Goal: Task Accomplishment & Management: Manage account settings

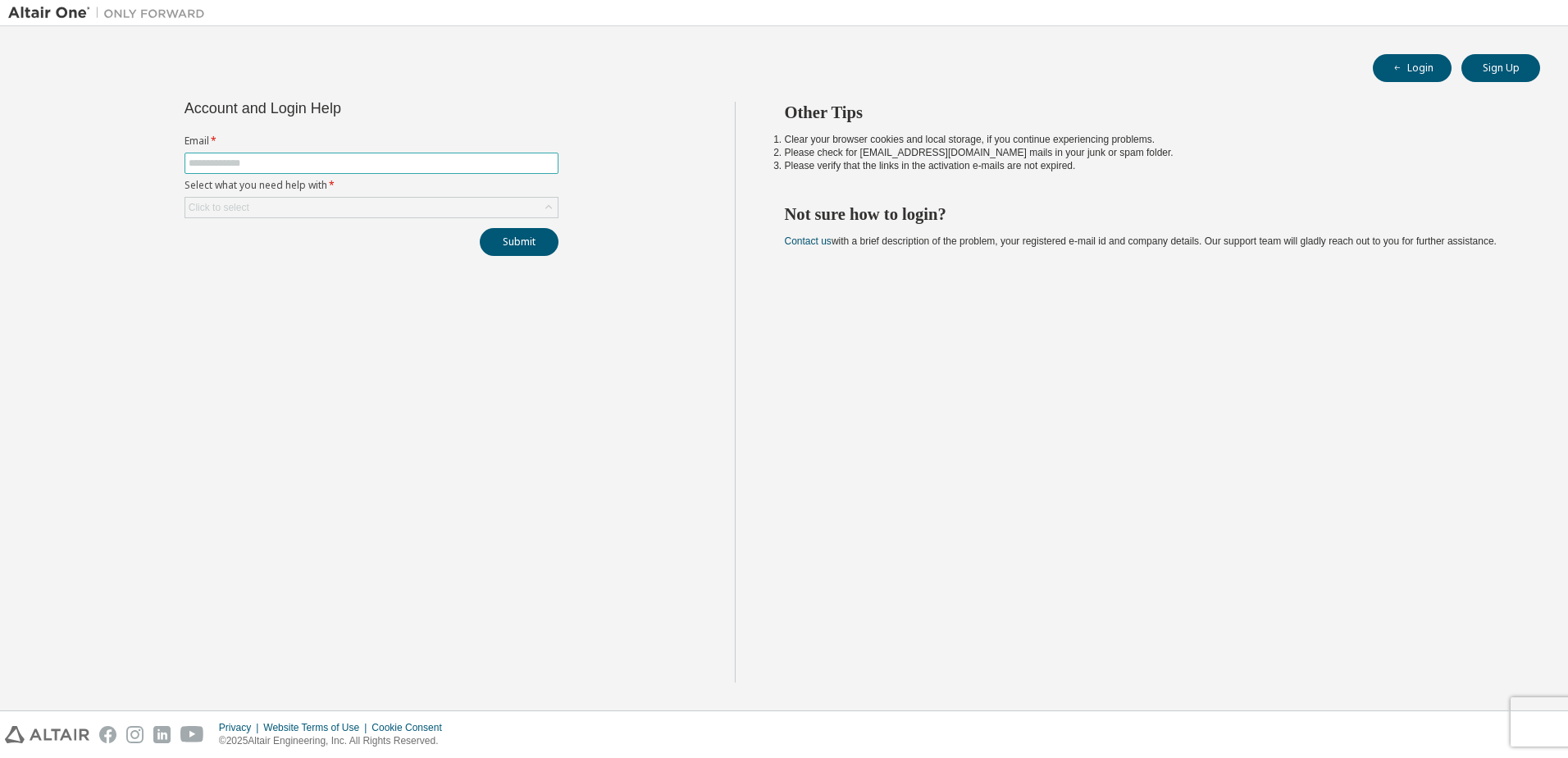
click at [310, 156] on input "text" at bounding box center [372, 163] width 366 height 13
click at [544, 162] on keeper-lock "Open Keeper Popup" at bounding box center [543, 163] width 19 height 19
type input "**********"
click at [360, 206] on div "Click to select" at bounding box center [371, 207] width 373 height 19
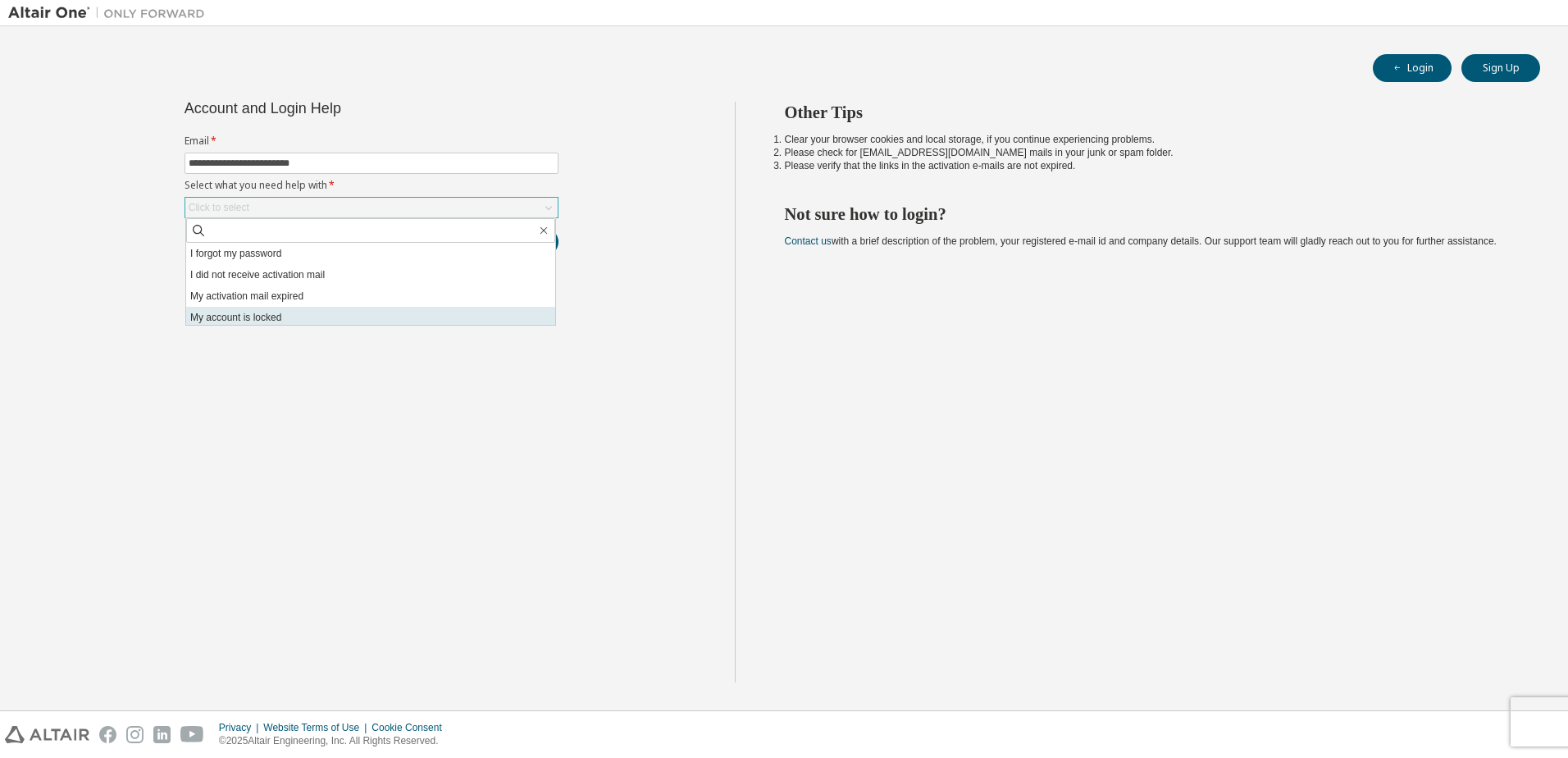
click at [292, 313] on li "My account is locked" at bounding box center [370, 317] width 369 height 21
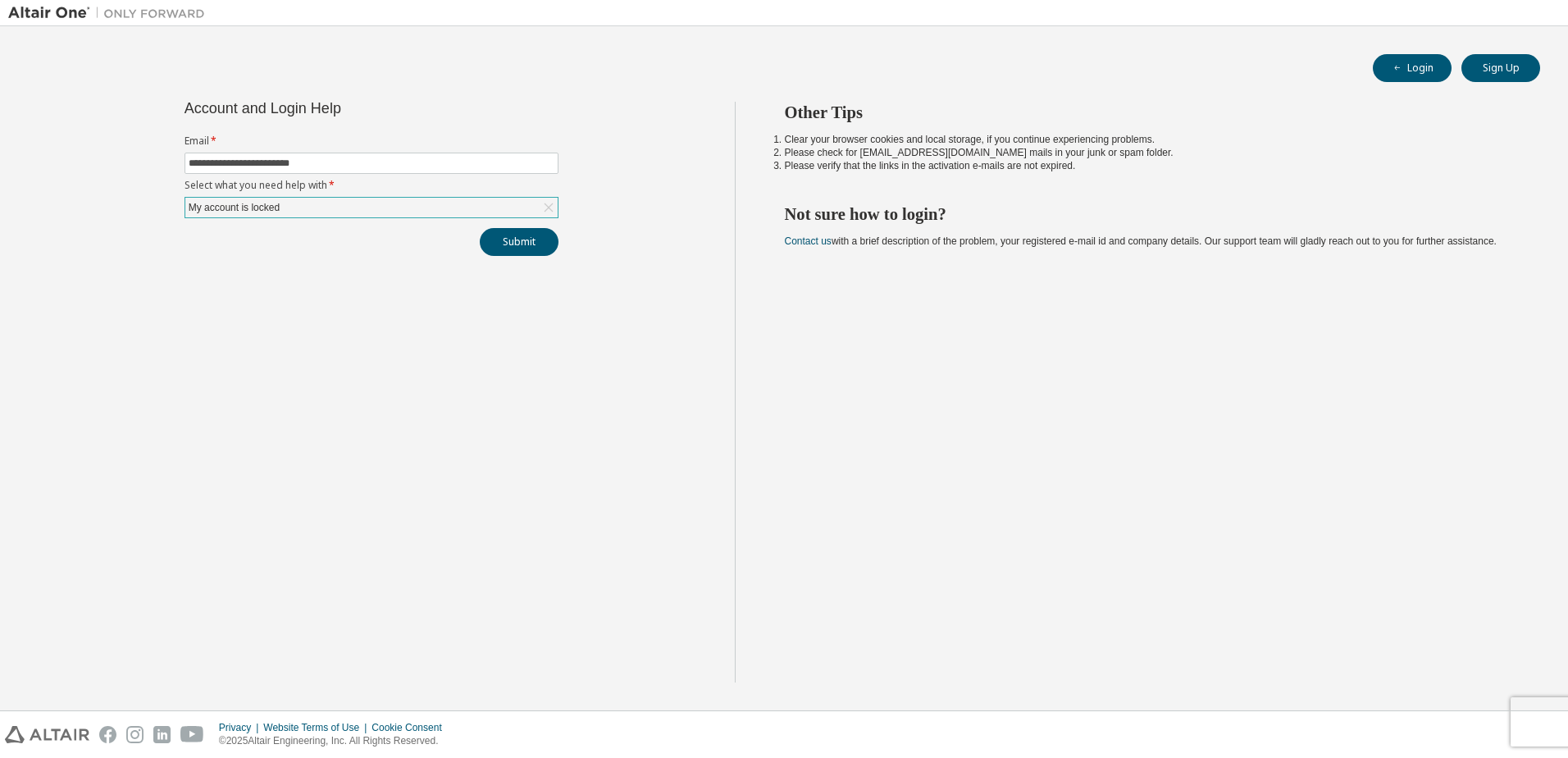
click at [668, 190] on div "**********" at bounding box center [372, 392] width 727 height 581
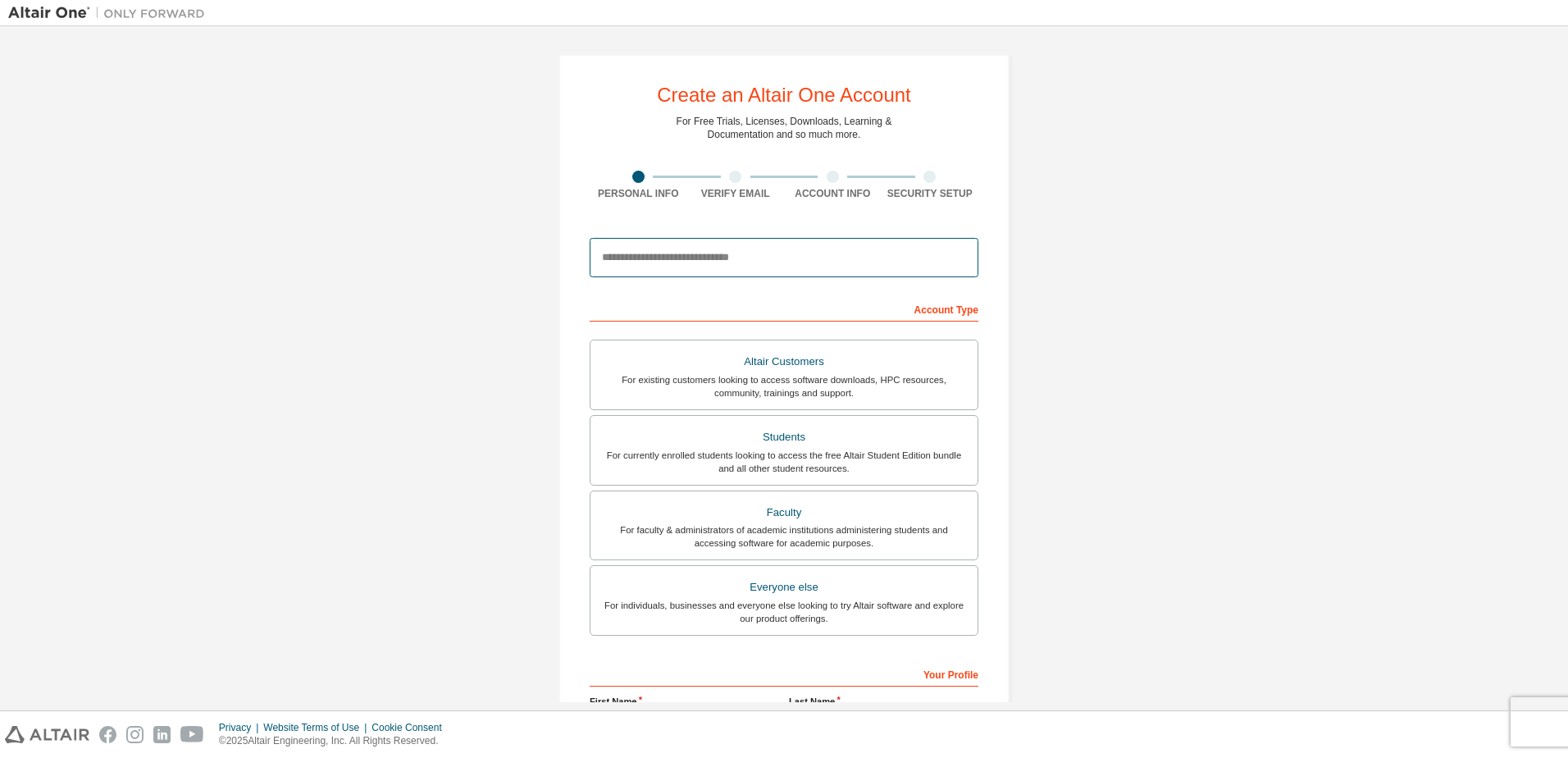
type input "**********"
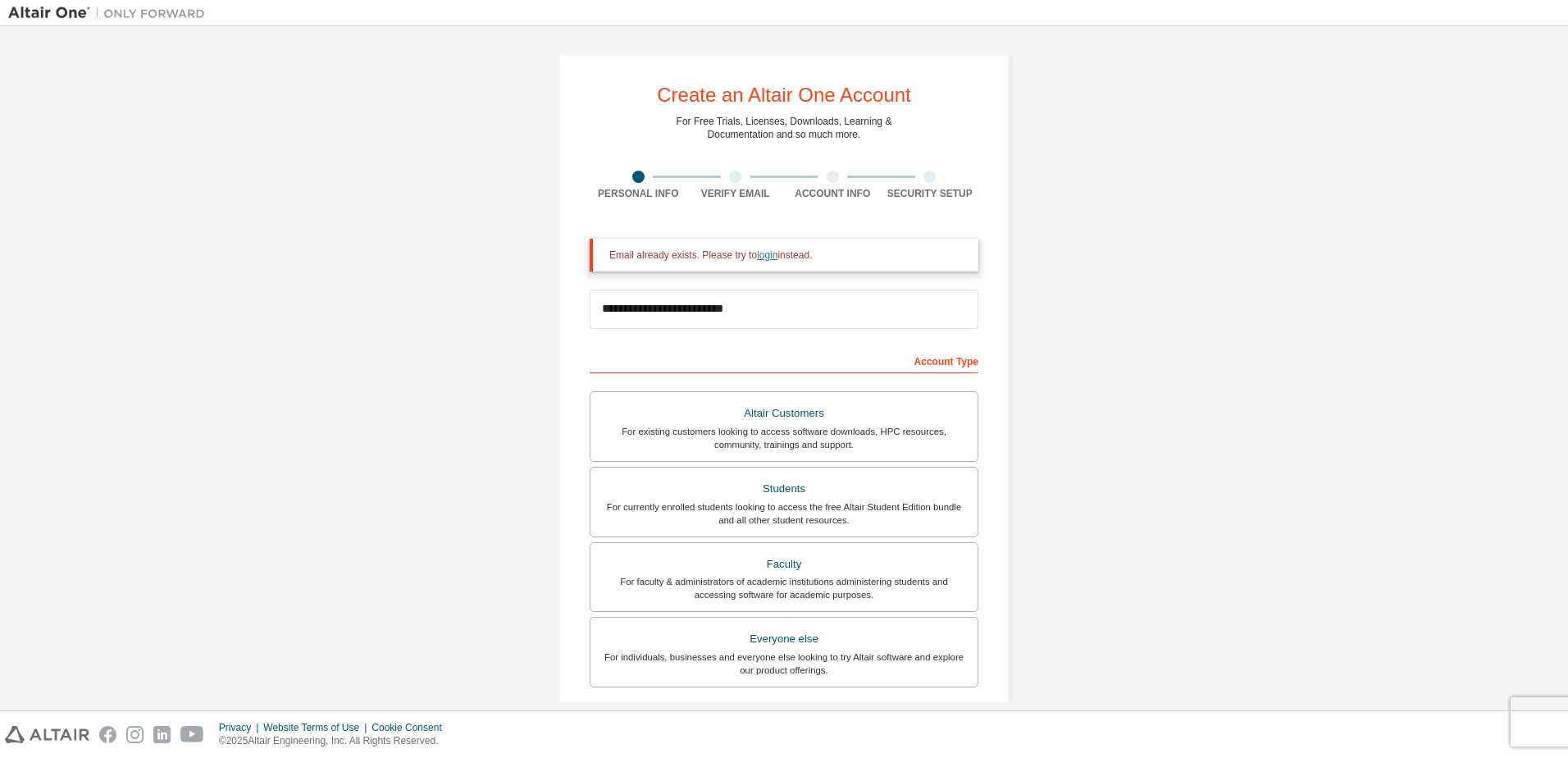
click at [765, 258] on link "login" at bounding box center [767, 255] width 20 height 11
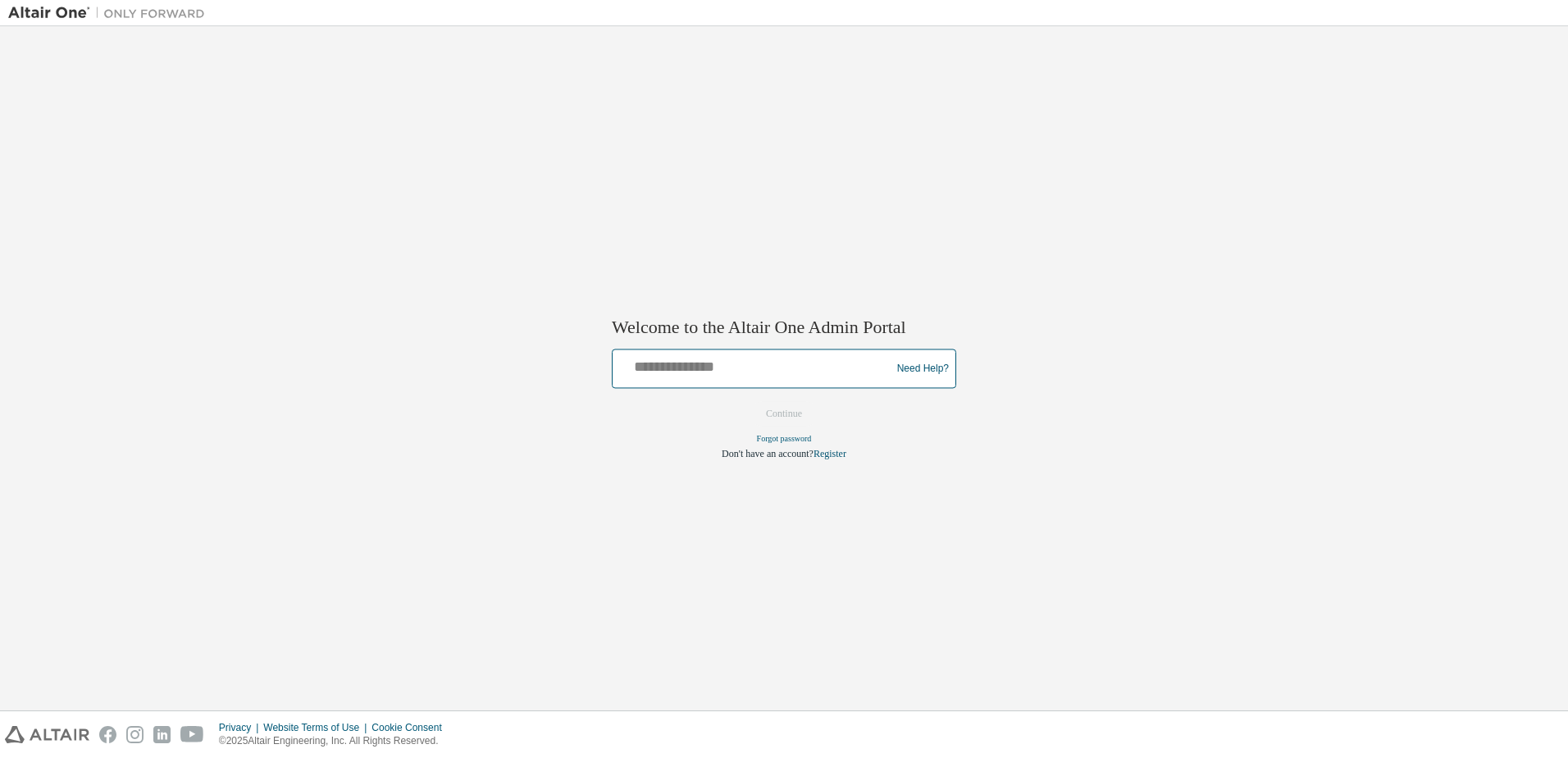
click at [785, 373] on input "text" at bounding box center [754, 365] width 270 height 24
click at [781, 370] on input "text" at bounding box center [754, 365] width 270 height 24
click at [860, 363] on keeper-lock "Open Keeper Popup" at bounding box center [864, 364] width 19 height 19
type input "**********"
click at [788, 408] on button "Continue" at bounding box center [784, 414] width 70 height 25
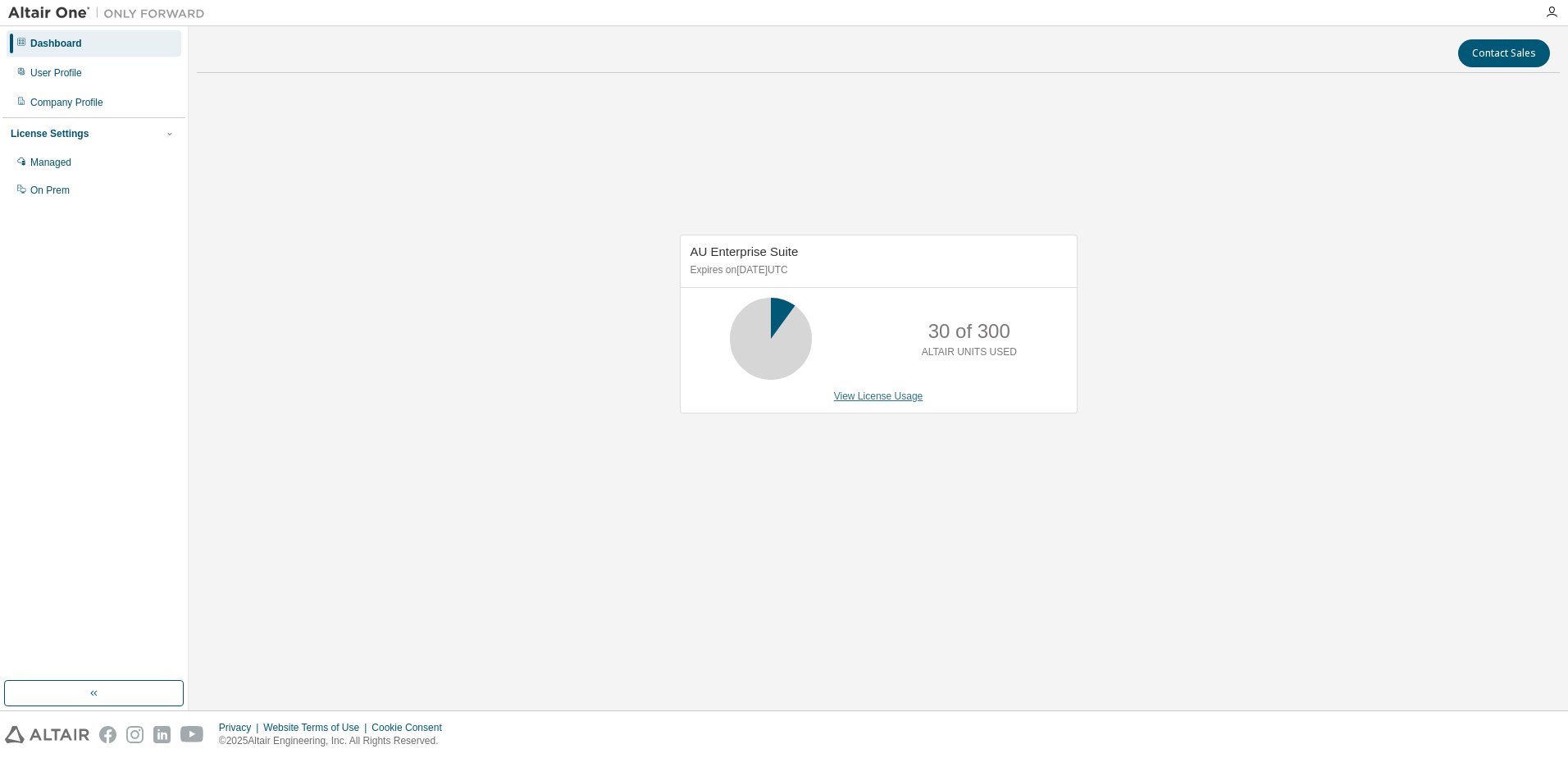
click at [885, 398] on link "View License Usage" at bounding box center [878, 396] width 90 height 11
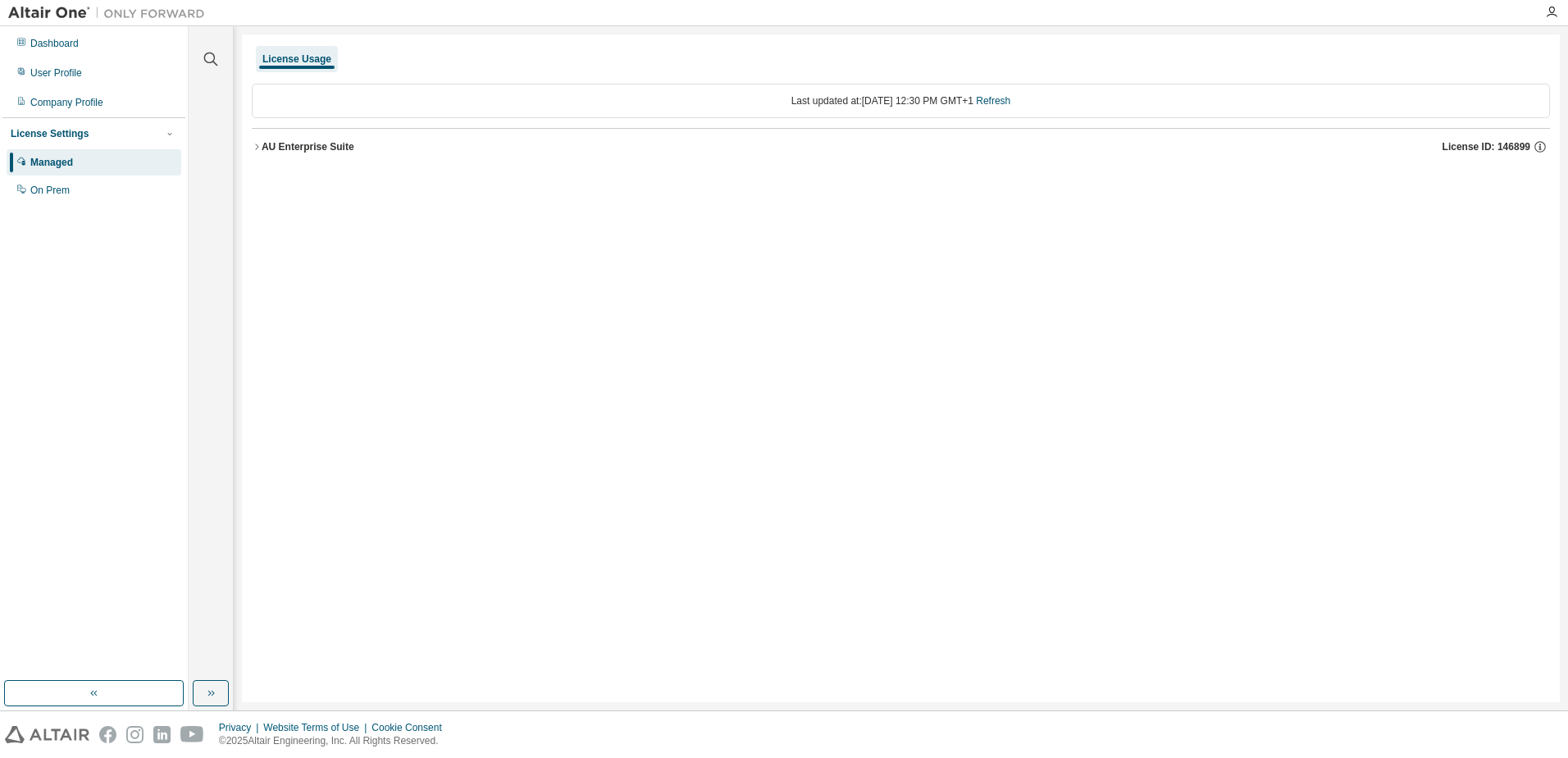
click at [256, 144] on icon "button" at bounding box center [257, 146] width 4 height 6
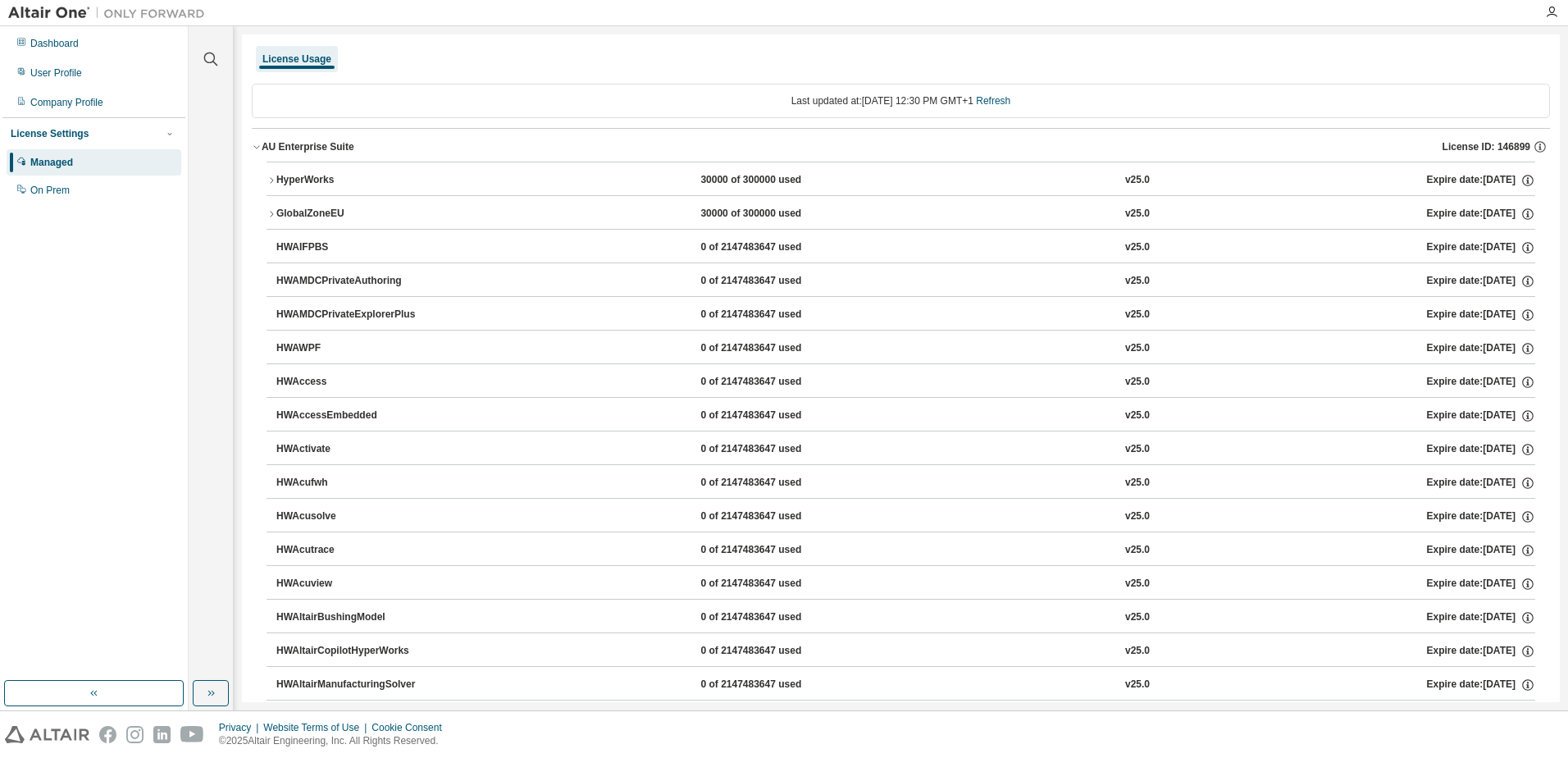
click at [270, 182] on icon "button" at bounding box center [271, 180] width 10 height 10
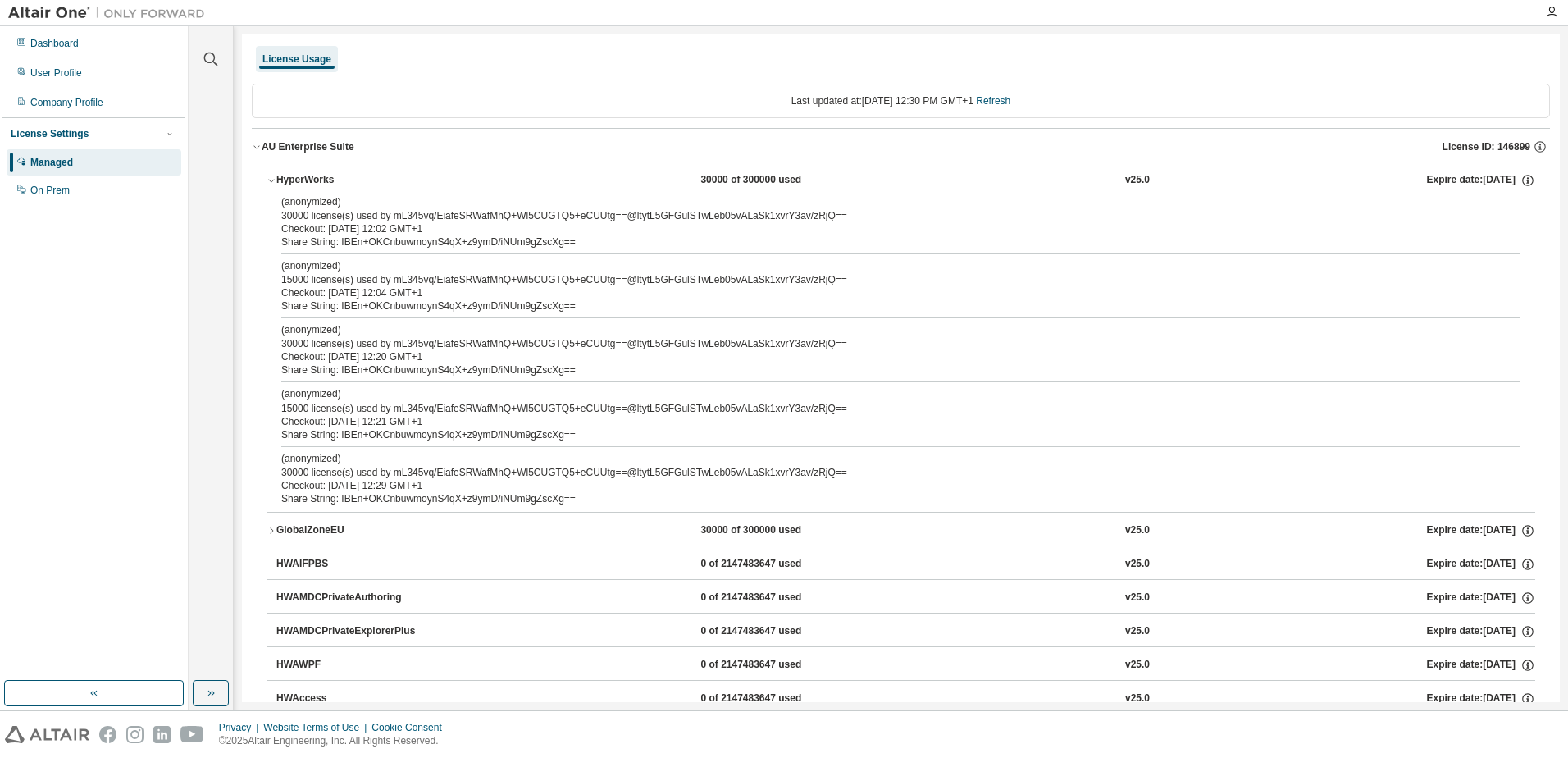
click at [270, 182] on icon "button" at bounding box center [271, 180] width 10 height 10
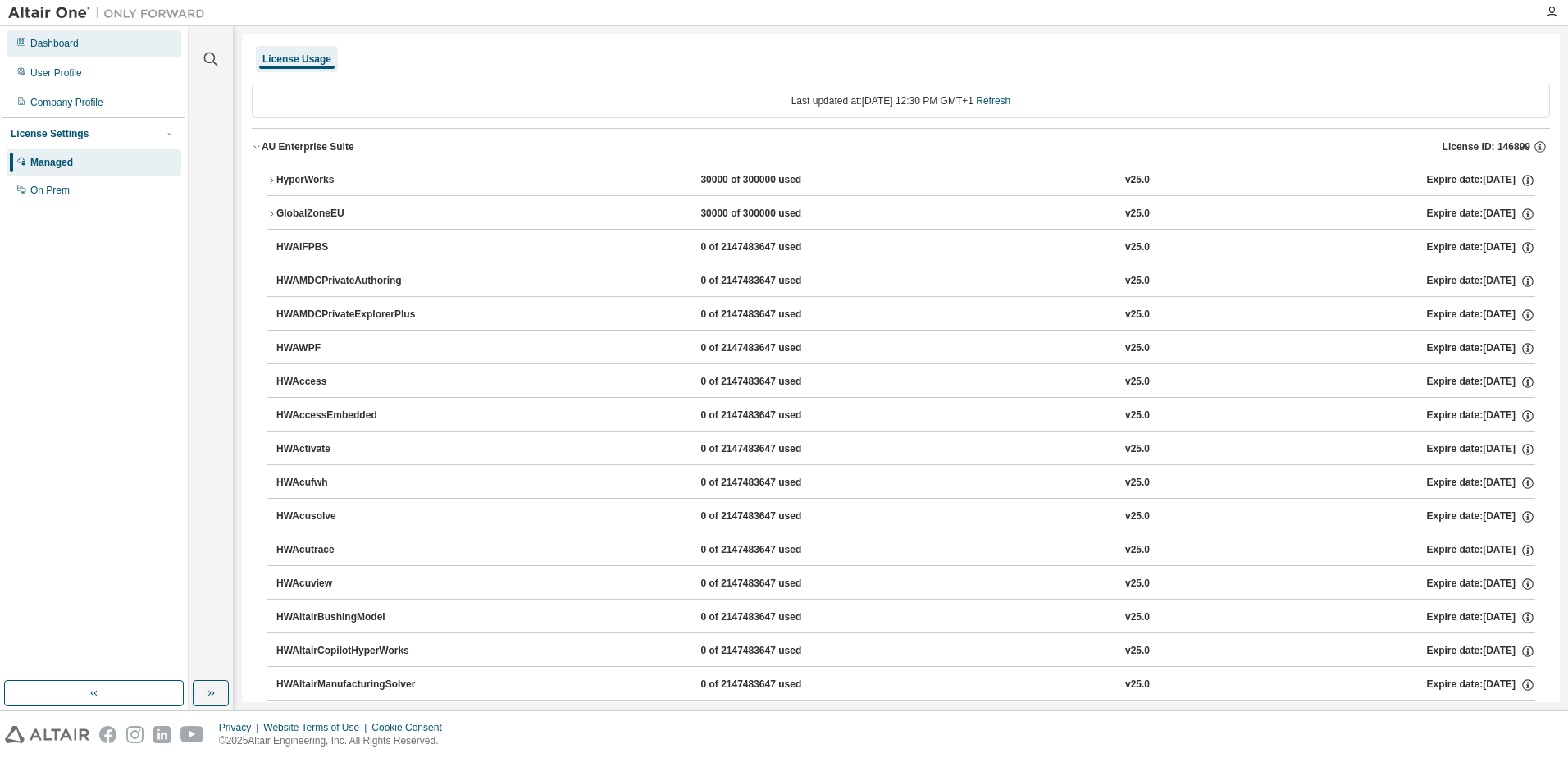
click at [54, 38] on div "Dashboard" at bounding box center [55, 43] width 48 height 13
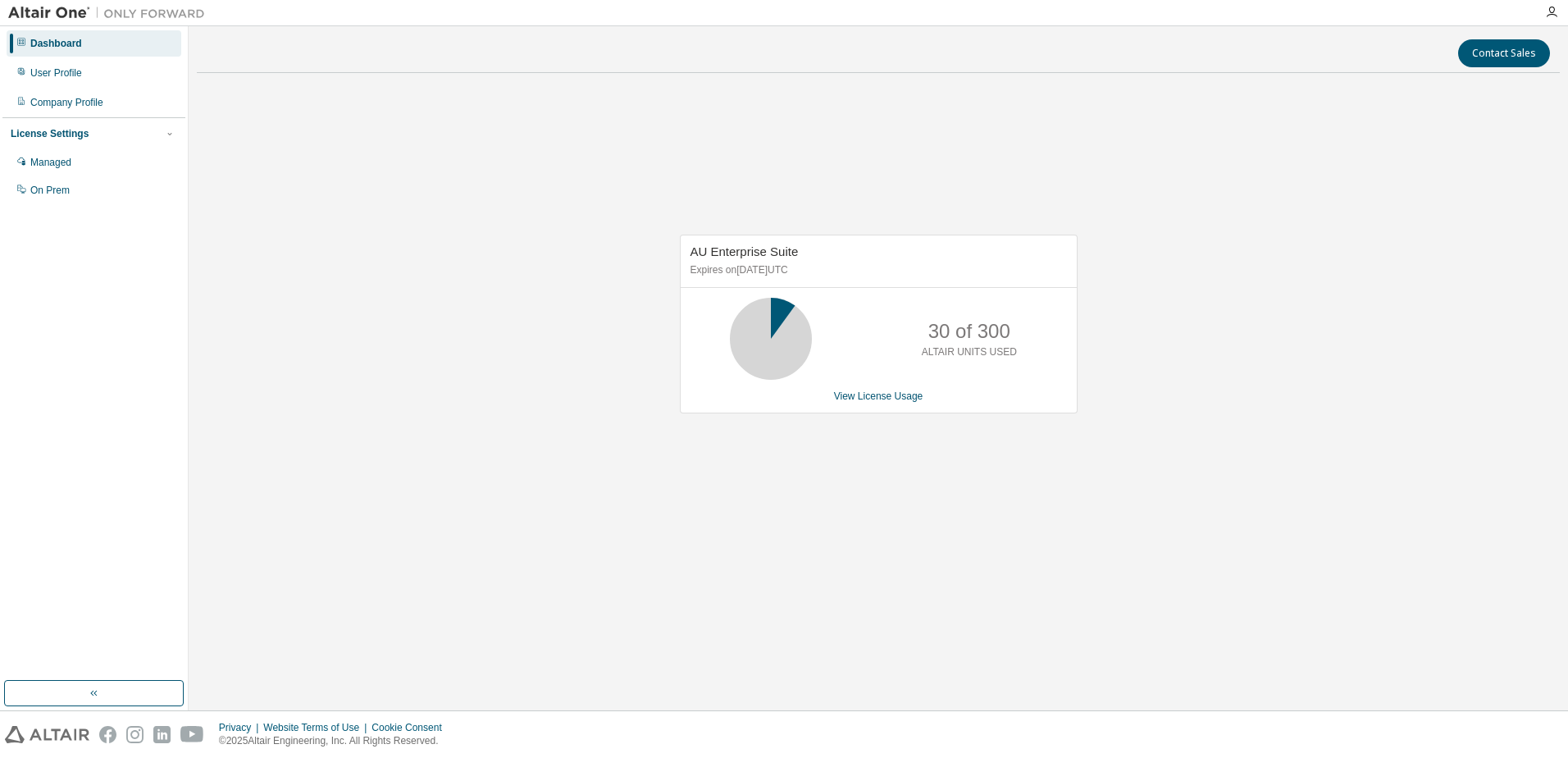
click at [67, 86] on div "Dashboard User Profile Company Profile License Settings Managed On Prem" at bounding box center [94, 116] width 183 height 177
click at [63, 73] on div "User Profile" at bounding box center [56, 73] width 52 height 13
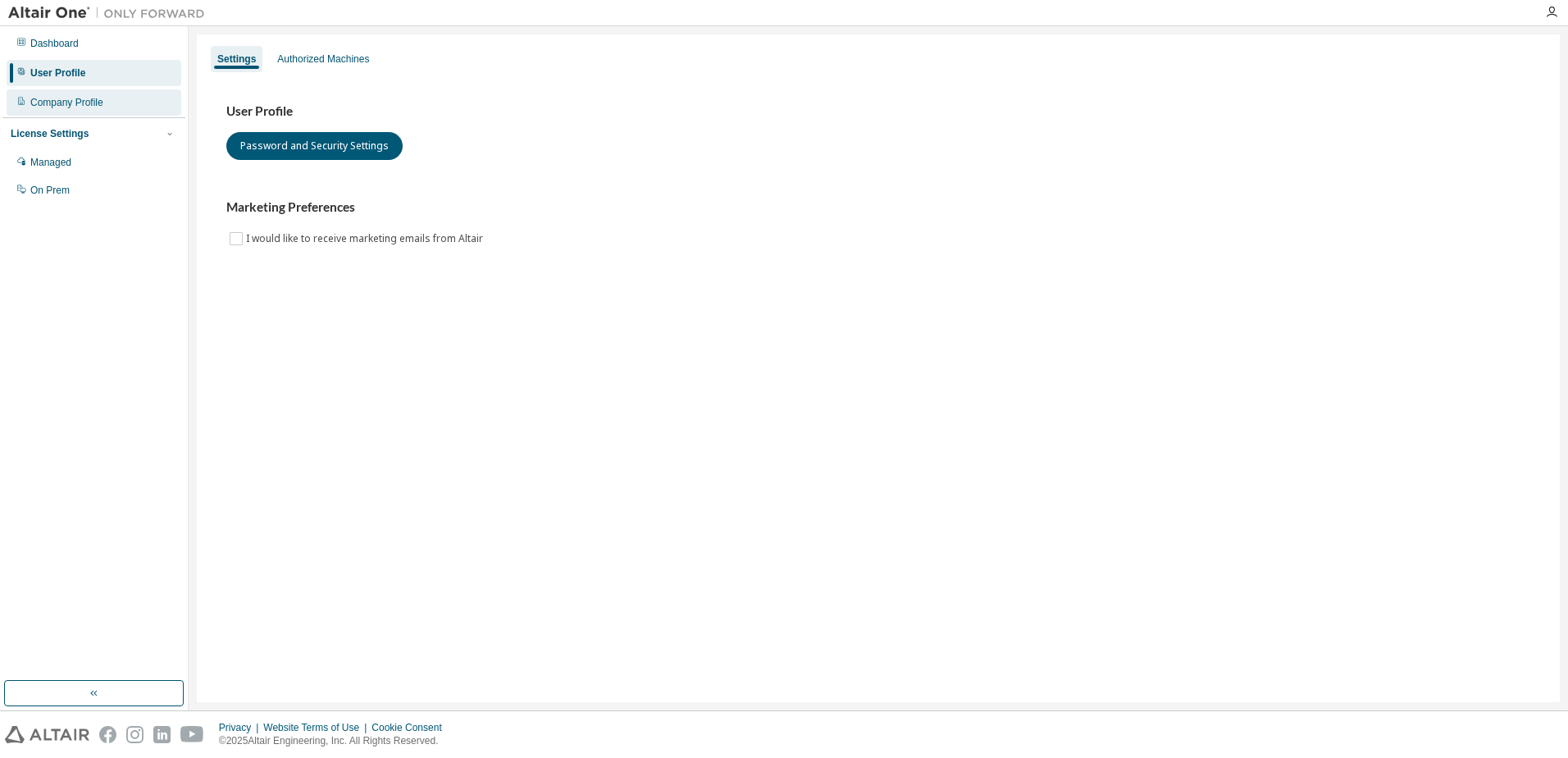
click at [64, 103] on div "Company Profile" at bounding box center [67, 103] width 73 height 13
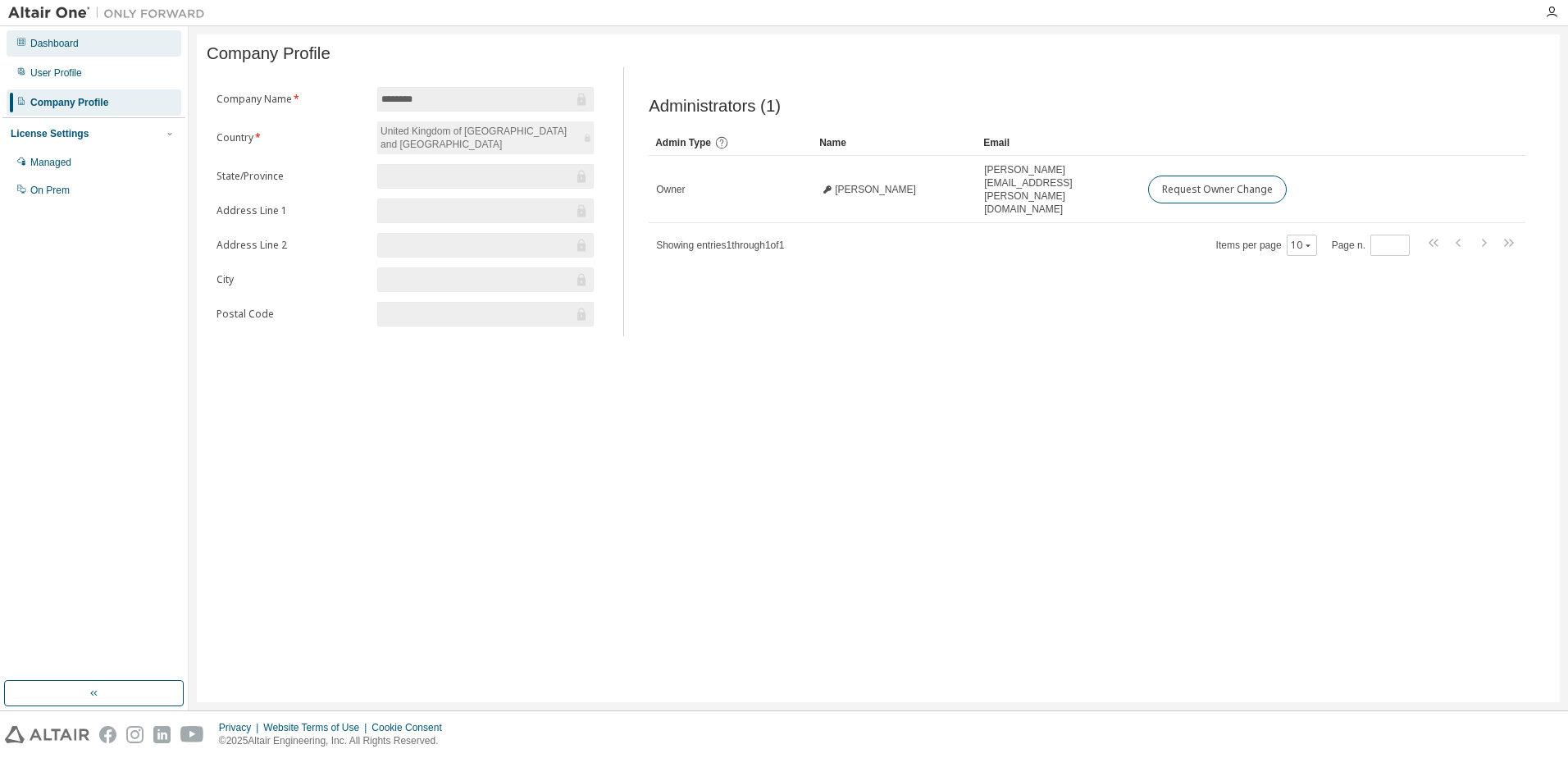
click at [55, 48] on div "Dashboard" at bounding box center [55, 43] width 48 height 13
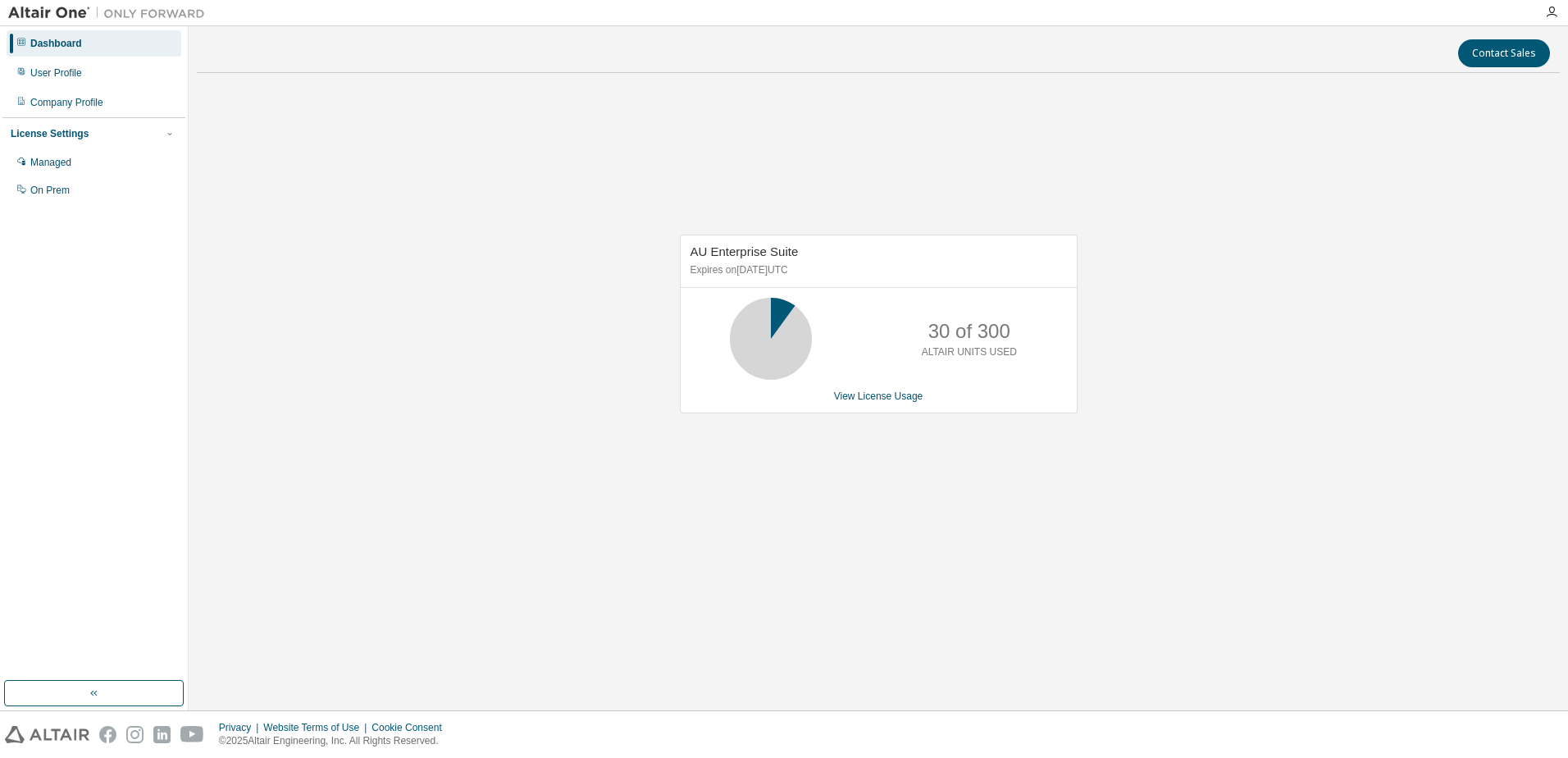
click at [86, 681] on button "button" at bounding box center [93, 692] width 179 height 26
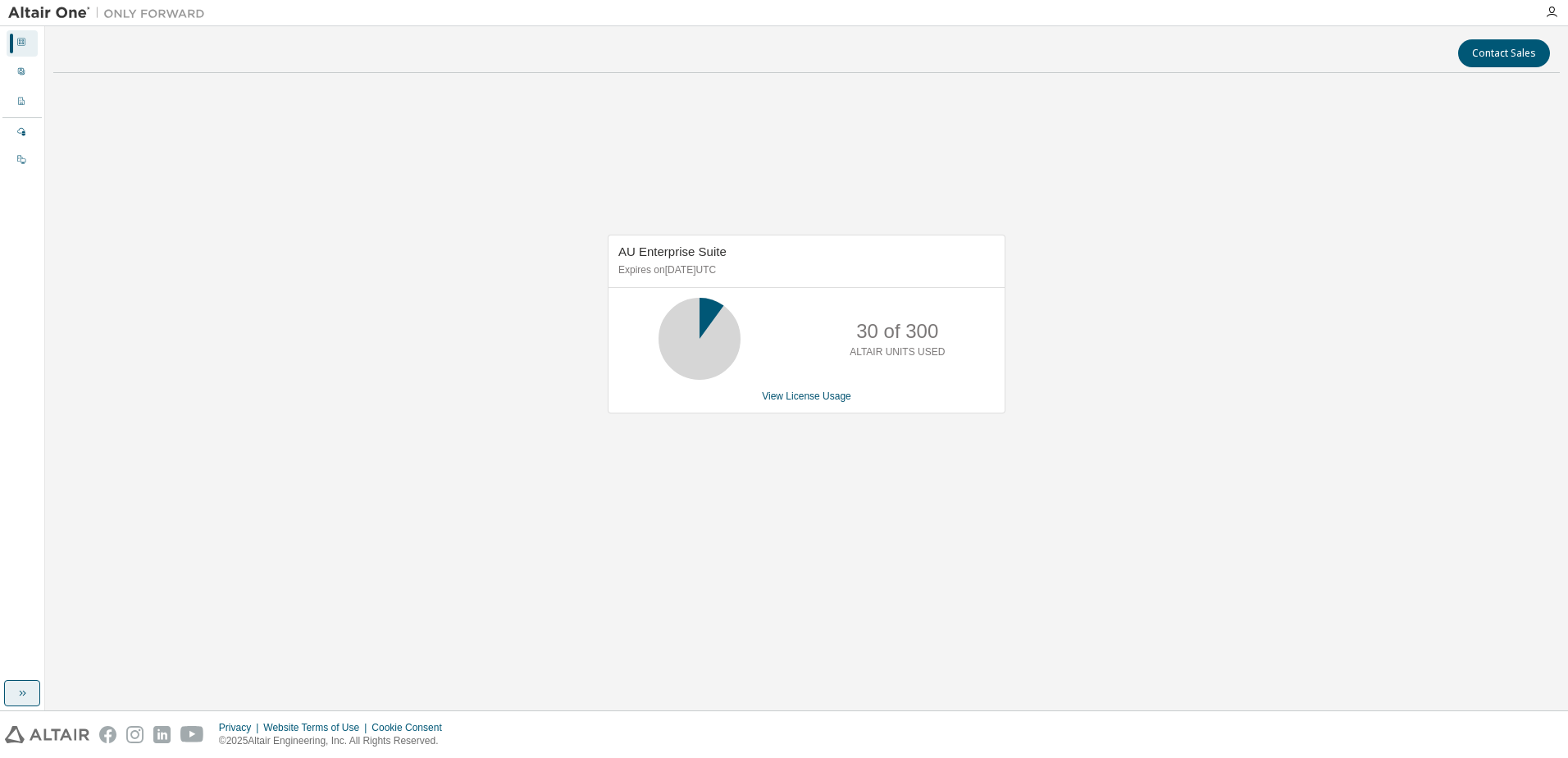
click at [24, 684] on button "button" at bounding box center [21, 692] width 36 height 26
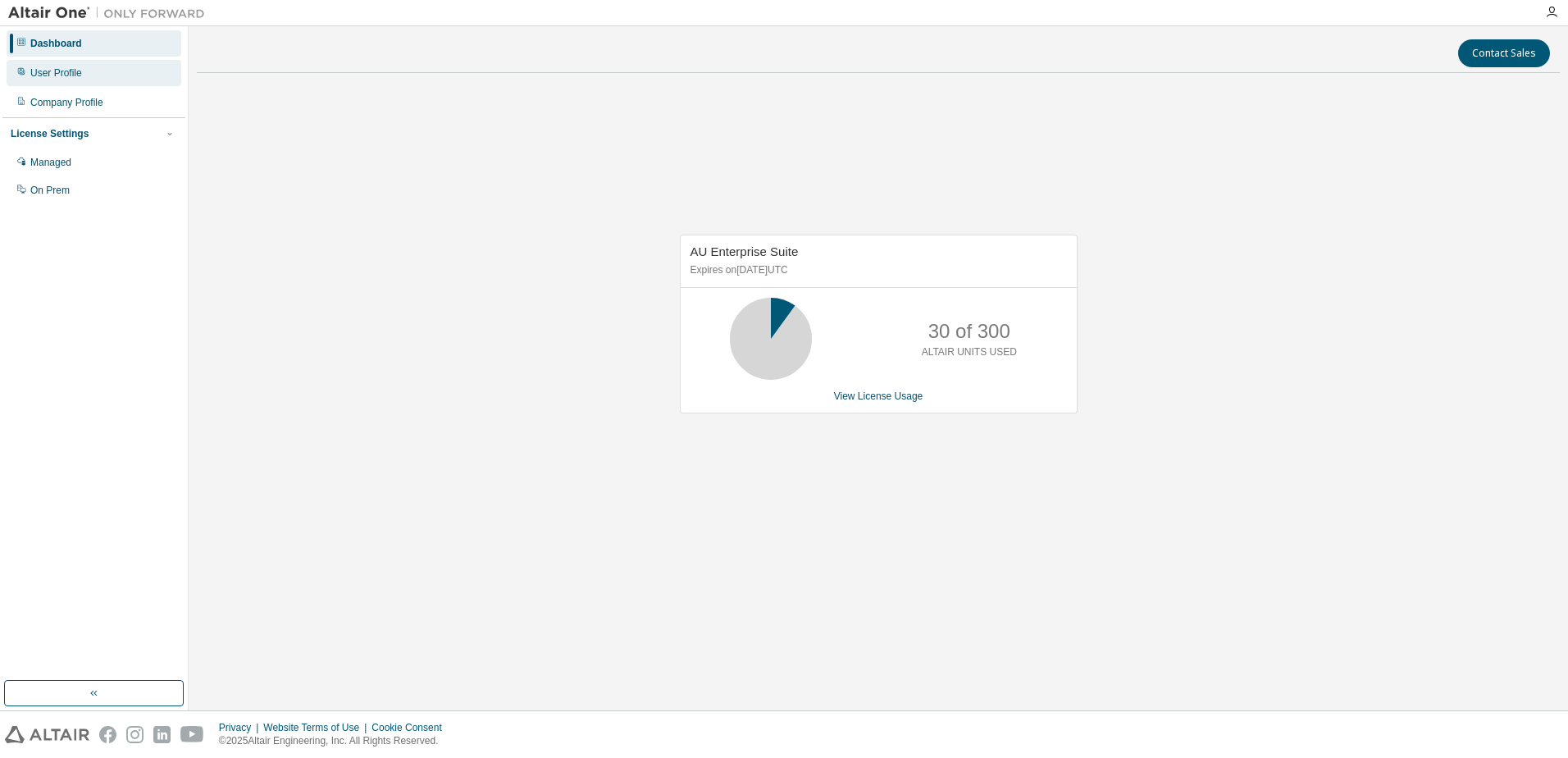
click at [66, 77] on div "User Profile" at bounding box center [56, 73] width 52 height 13
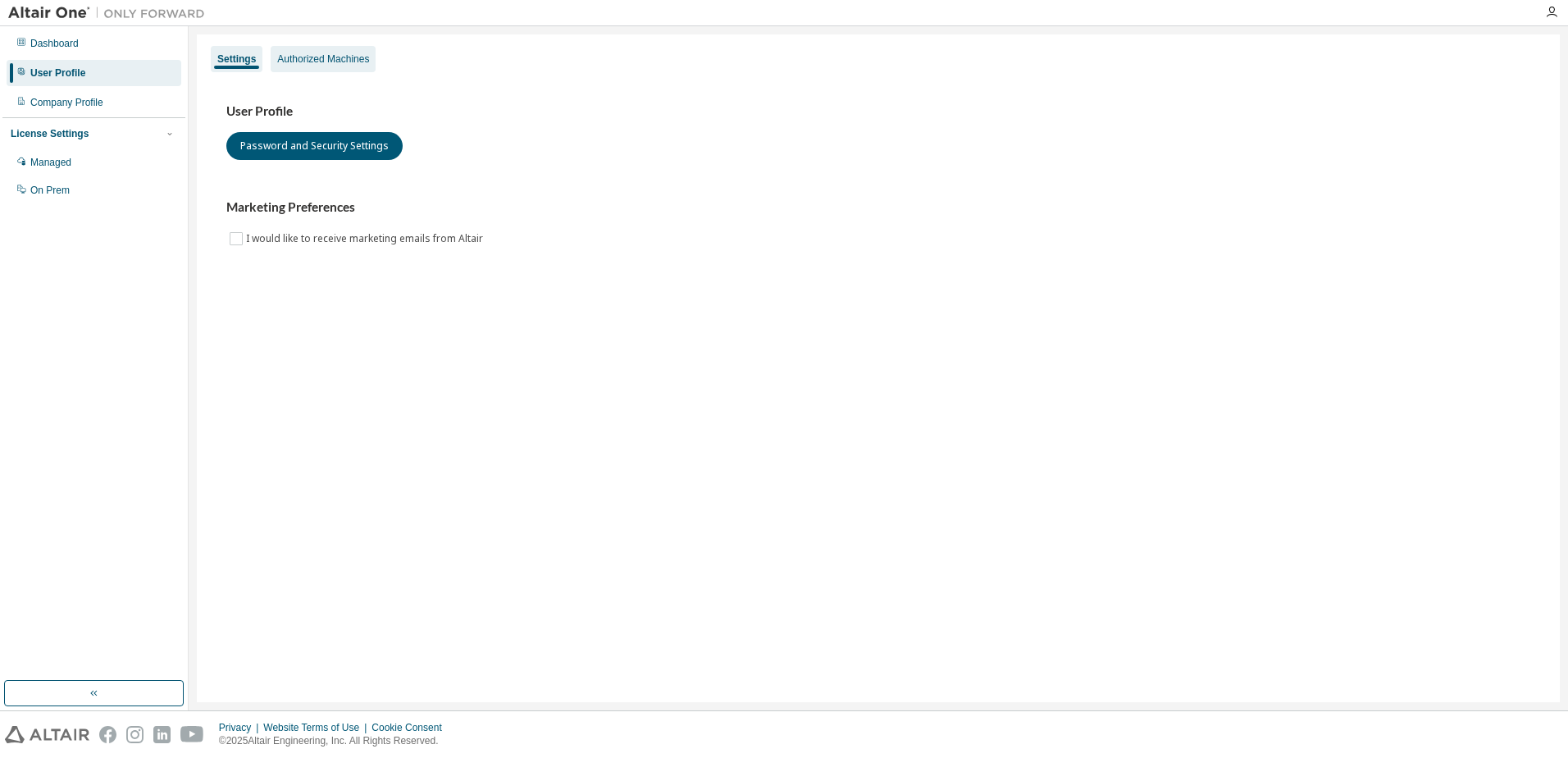
click at [318, 59] on div "Authorized Machines" at bounding box center [323, 59] width 92 height 13
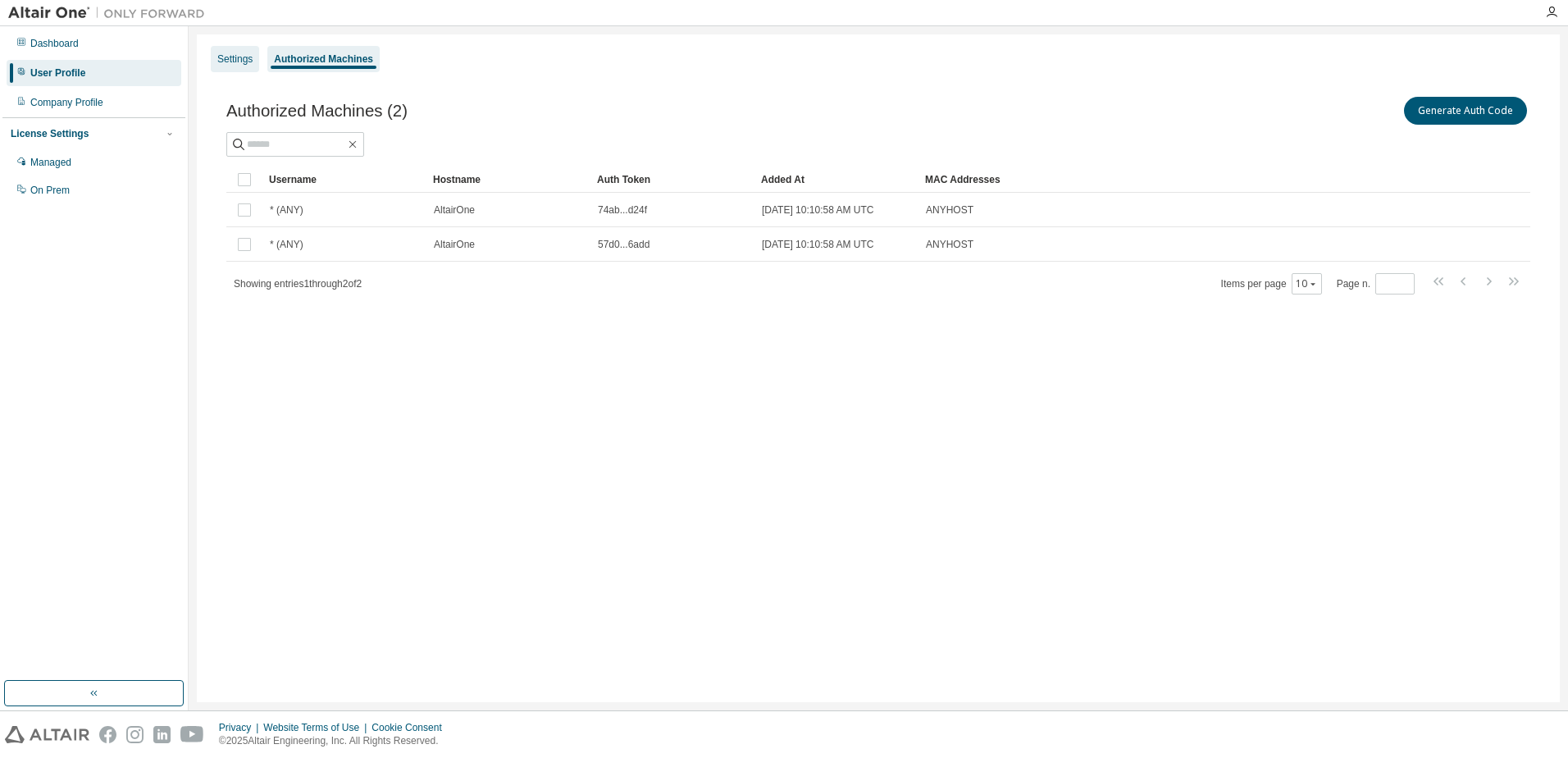
click at [236, 56] on div "Settings" at bounding box center [235, 59] width 35 height 13
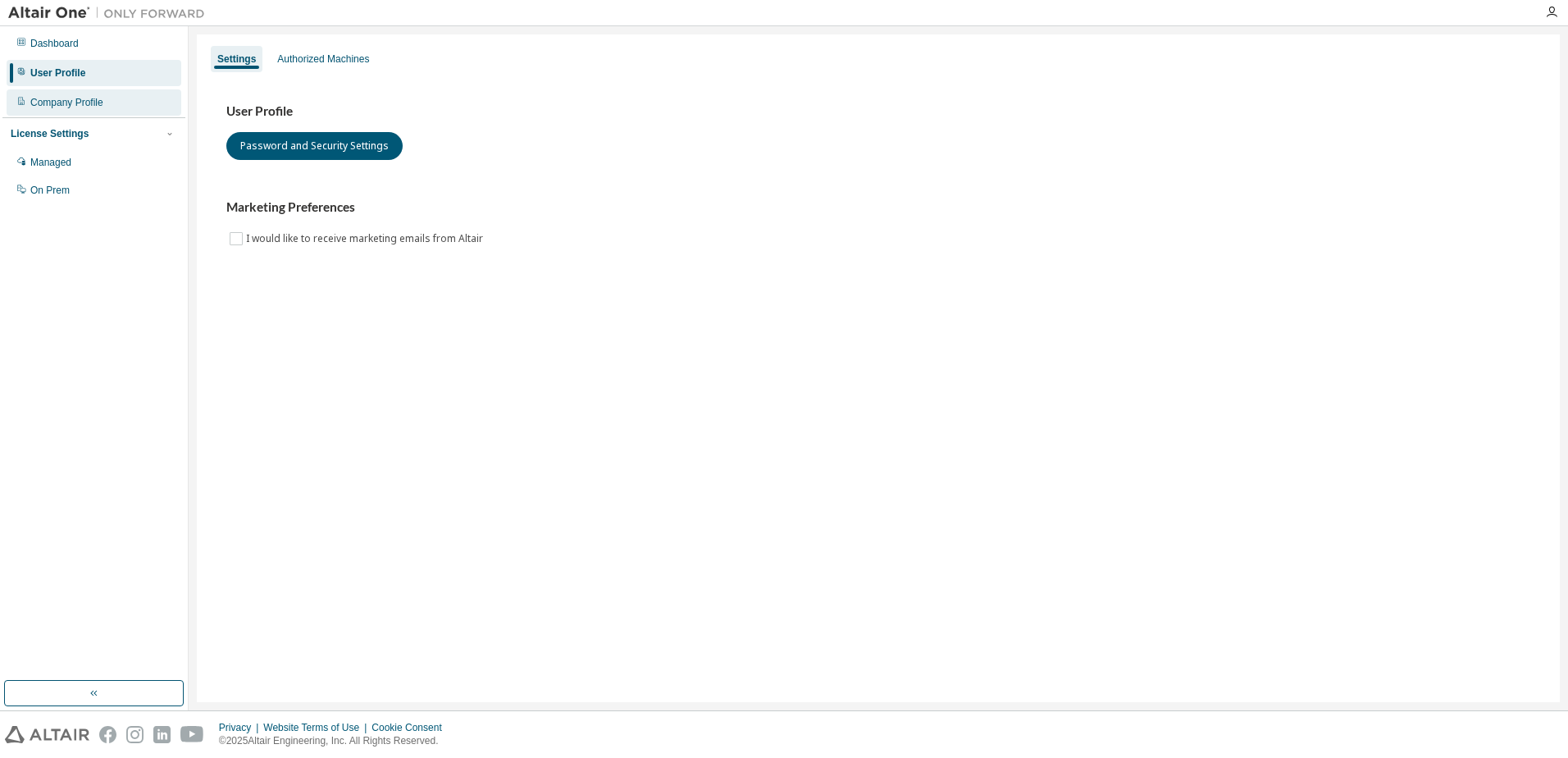
click at [85, 114] on div "Company Profile" at bounding box center [93, 103] width 175 height 26
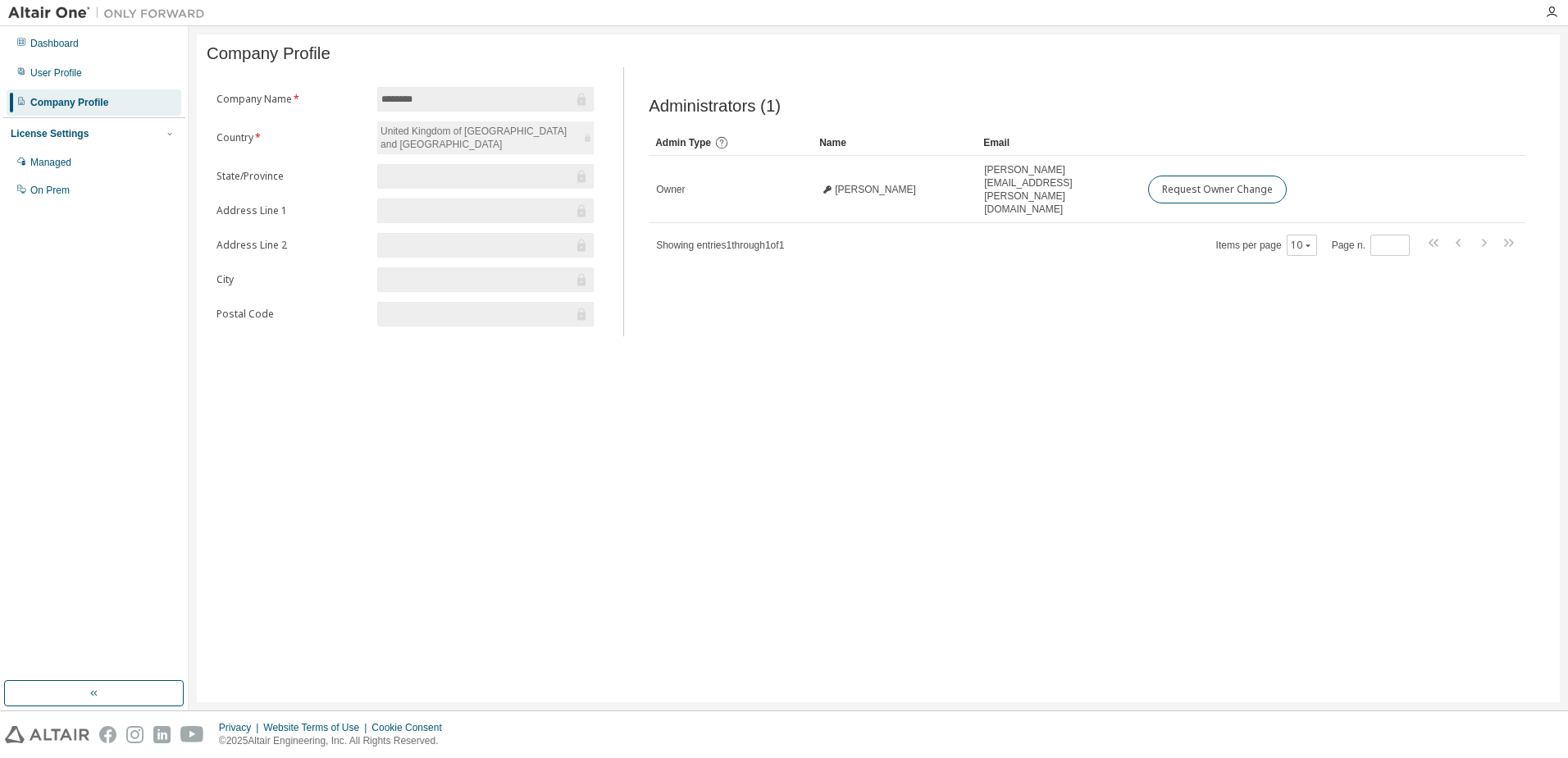
click at [926, 298] on div "Administrators (1) Clear Load Save Save As Field Operator Value Select filter S…" at bounding box center [1086, 206] width 916 height 259
